Goal: Information Seeking & Learning: Learn about a topic

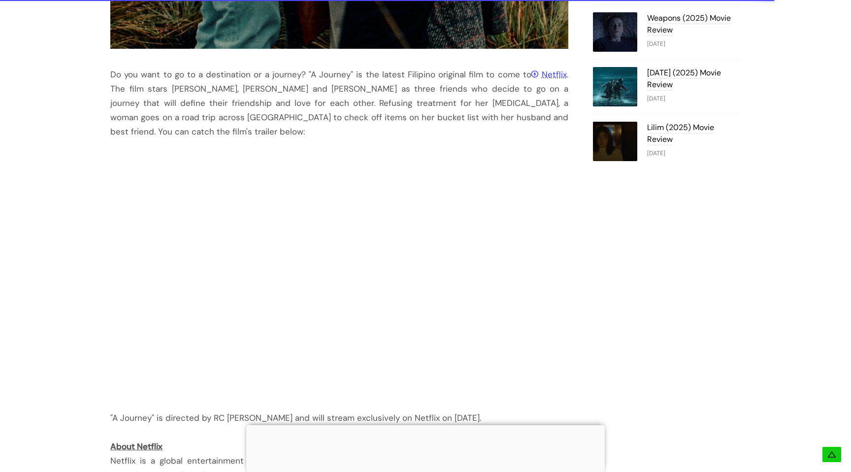
scroll to position [789, 0]
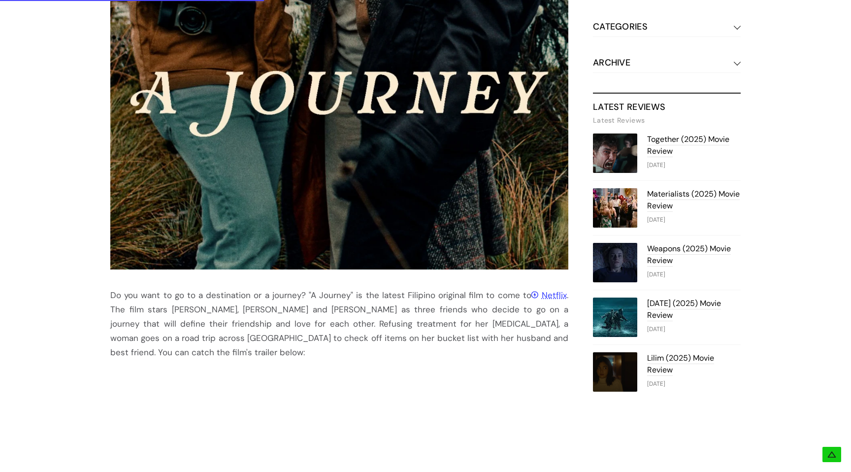
scroll to position [863, 0]
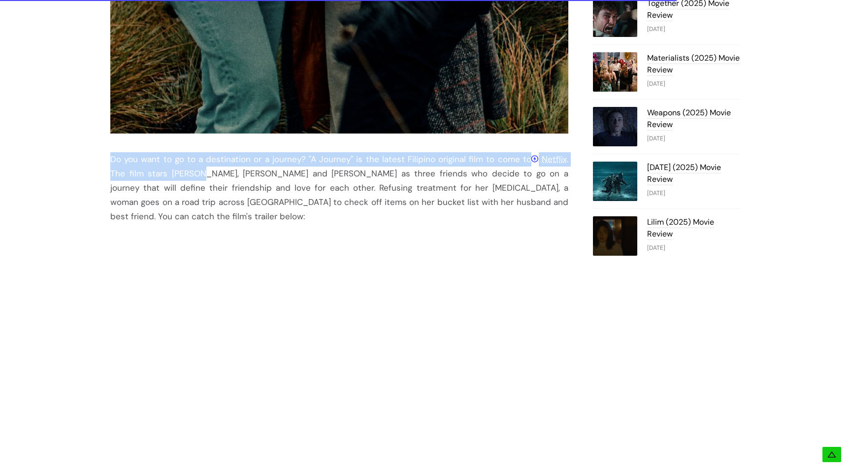
drag, startPoint x: 104, startPoint y: 161, endPoint x: 181, endPoint y: 172, distance: 77.7
click at [181, 172] on div "Do you want to go to a destination or a journey? "A Journey" is the latest Fili…" at bounding box center [426, 109] width 690 height 1237
click at [181, 172] on div "Do you want to go to a destination or a journey? "A Journey" is the latest Fili…" at bounding box center [339, 187] width 458 height 71
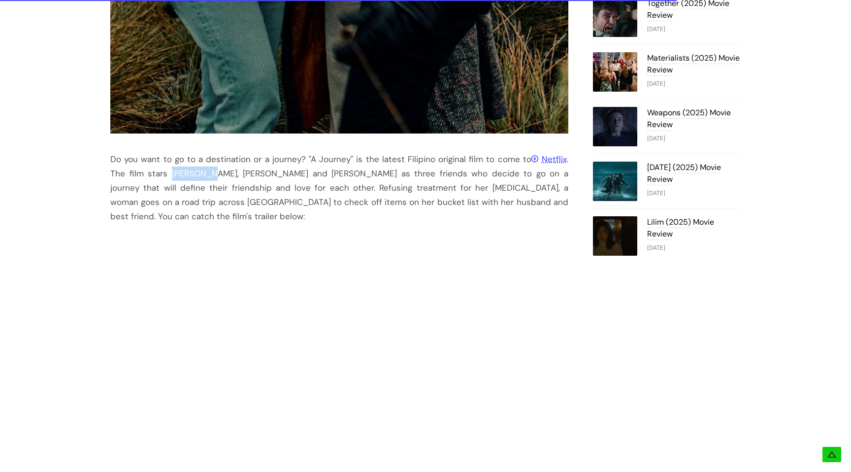
drag, startPoint x: 190, startPoint y: 172, endPoint x: 148, endPoint y: 172, distance: 41.4
click at [148, 172] on div "Do you want to go to a destination or a journey? "A Journey" is the latest Fili…" at bounding box center [339, 187] width 458 height 71
copy div "[PERSON_NAME]"
